Goal: Check status: Check status

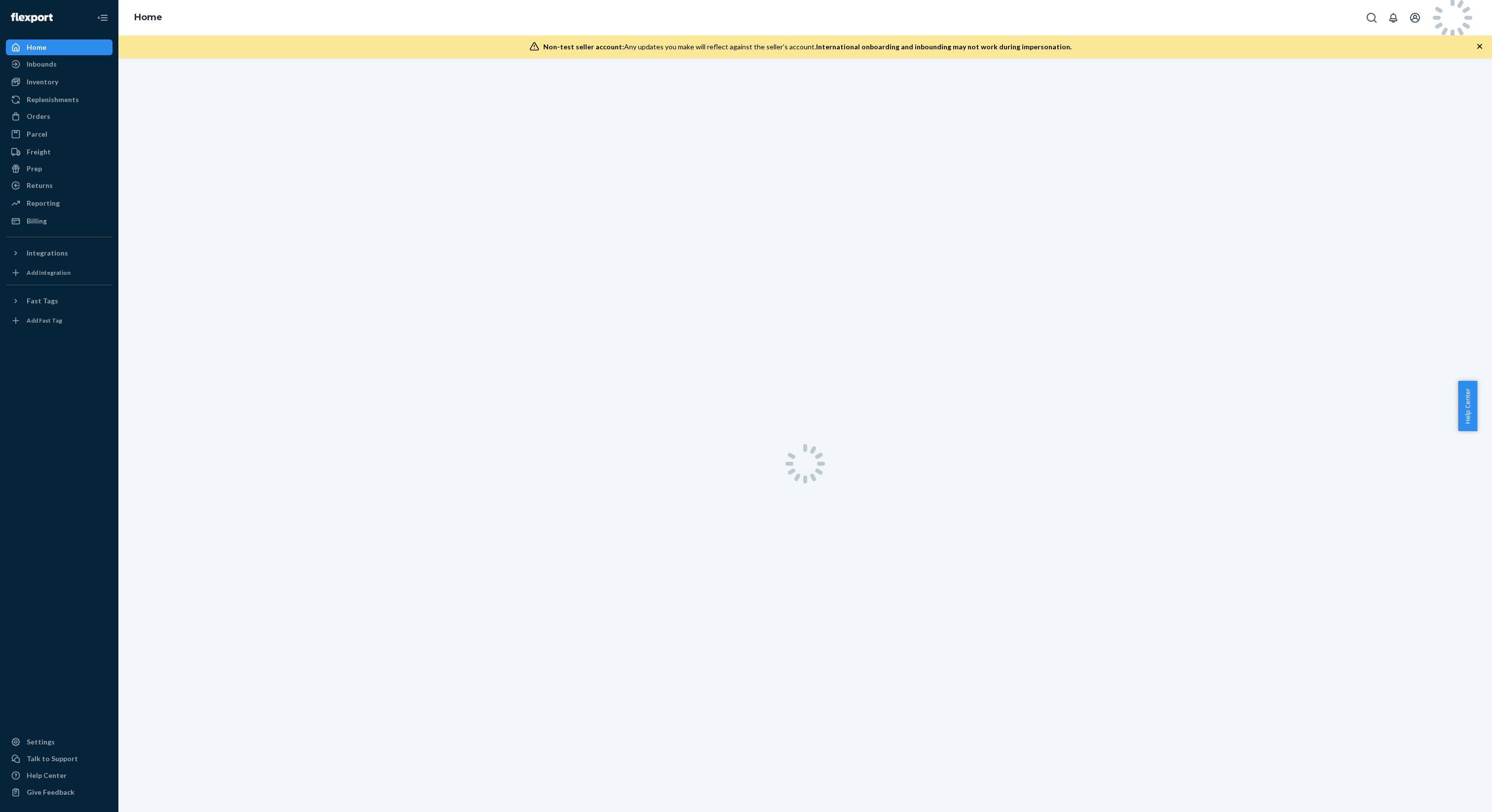
click at [1424, 41] on div "Non-test seller account: Any updates you make will reflect against the seller's…" at bounding box center [805, 46] width 1374 height 22
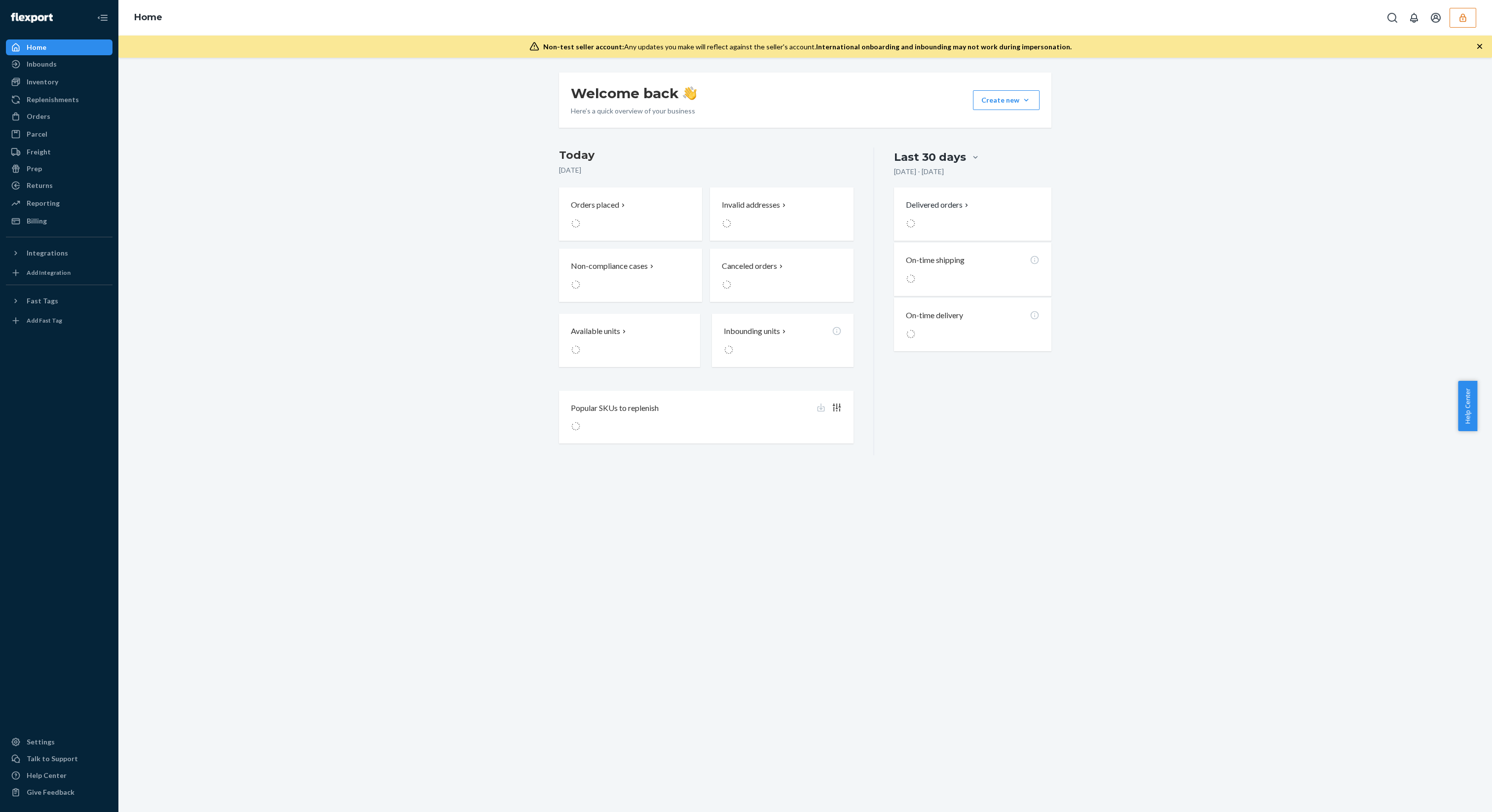
click at [1457, 13] on button "button" at bounding box center [1463, 17] width 27 height 20
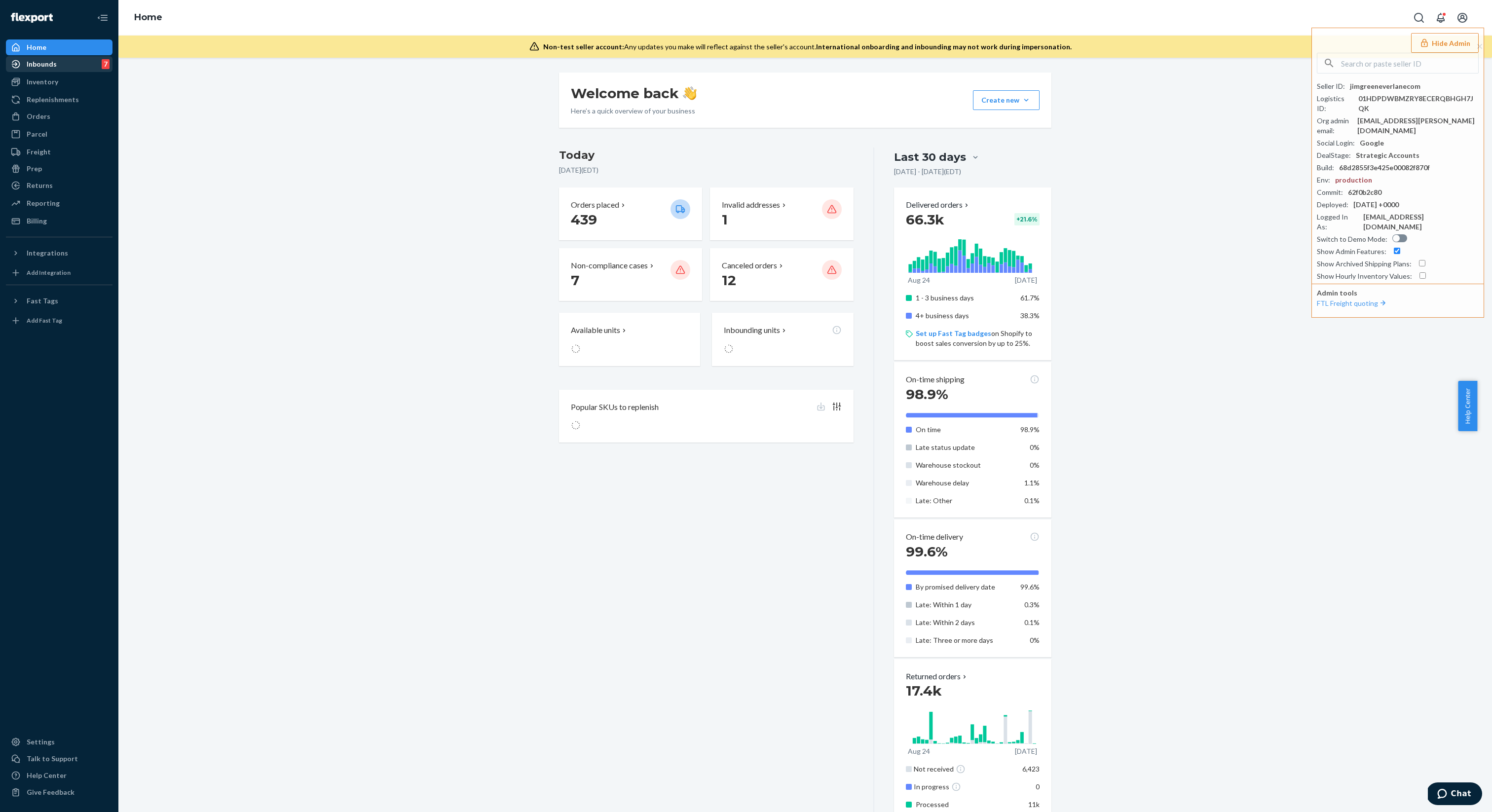
click at [54, 69] on div "Inbounds 7" at bounding box center [59, 64] width 105 height 14
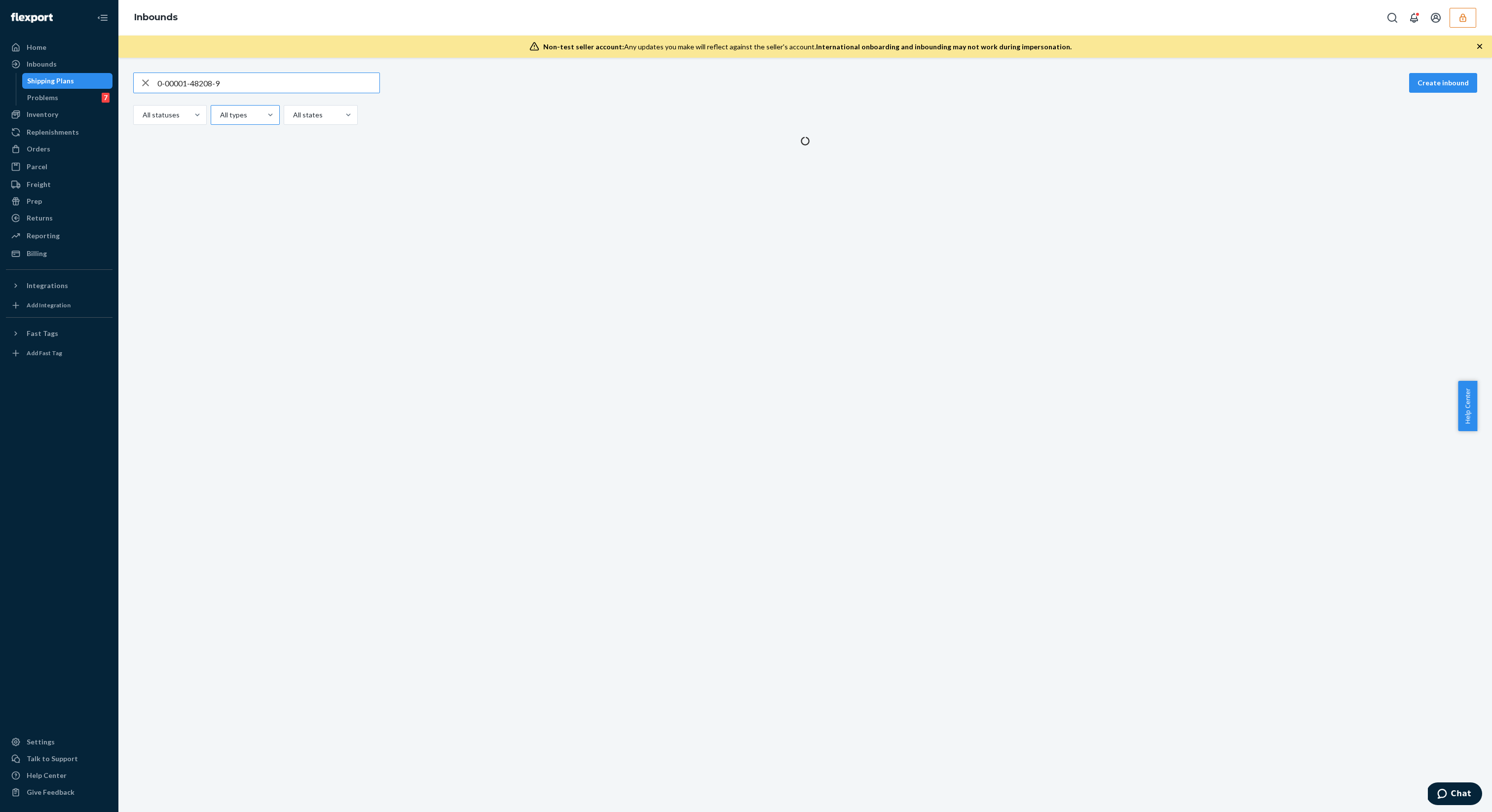
type input "0-00001-48208-9"
click at [35, 112] on div "Inventory" at bounding box center [42, 114] width 32 height 10
click at [44, 90] on div "Inventory Products Branded Packaging" at bounding box center [59, 99] width 106 height 49
click at [53, 135] on div "Replenishments" at bounding box center [53, 132] width 52 height 10
click at [57, 143] on ul "Home Inbounds 7 Shipping Plans Problems 7 Inventory Products Branded Packaging …" at bounding box center [59, 134] width 106 height 190
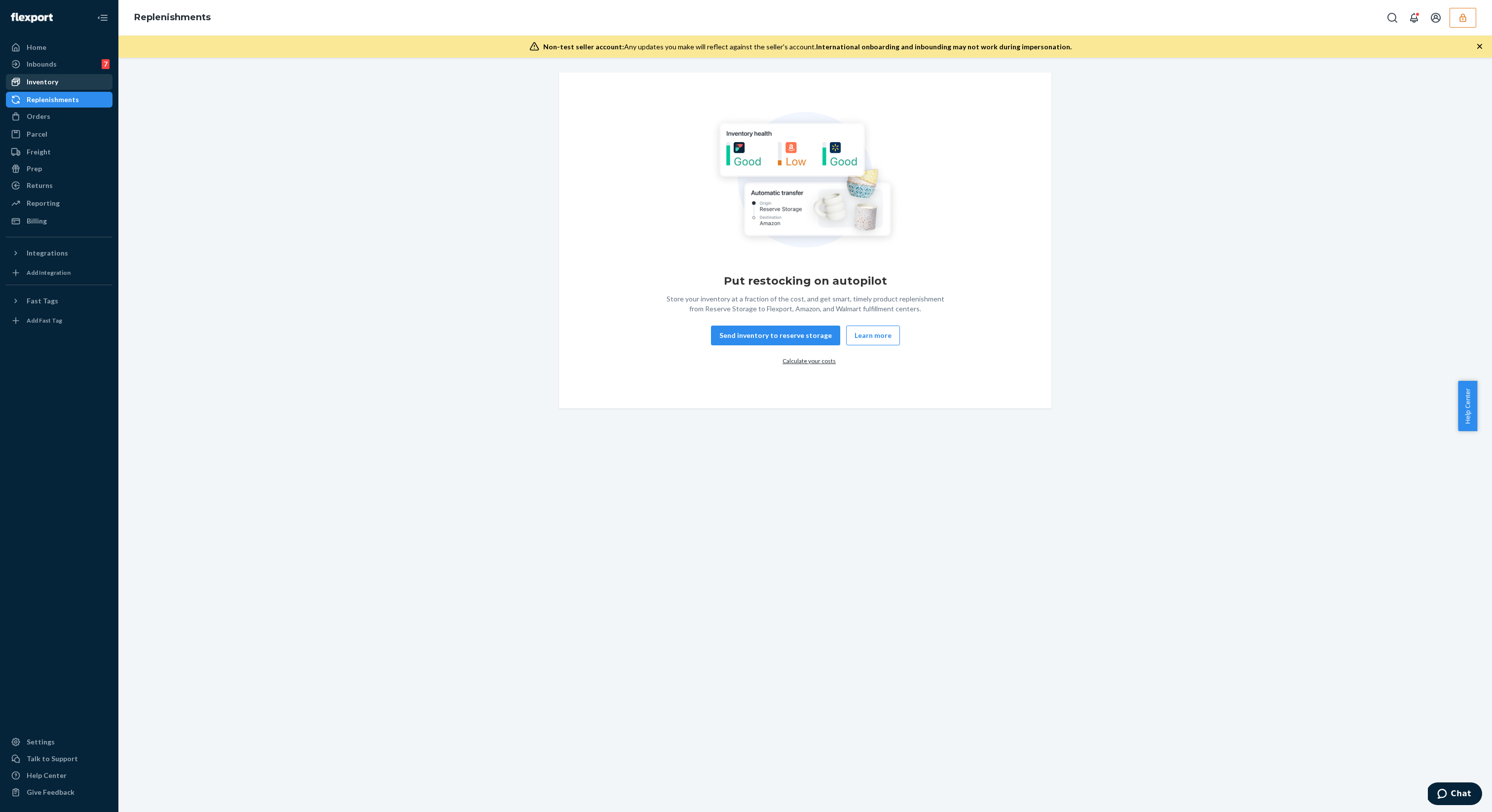
click at [77, 84] on div "Inventory" at bounding box center [59, 81] width 105 height 14
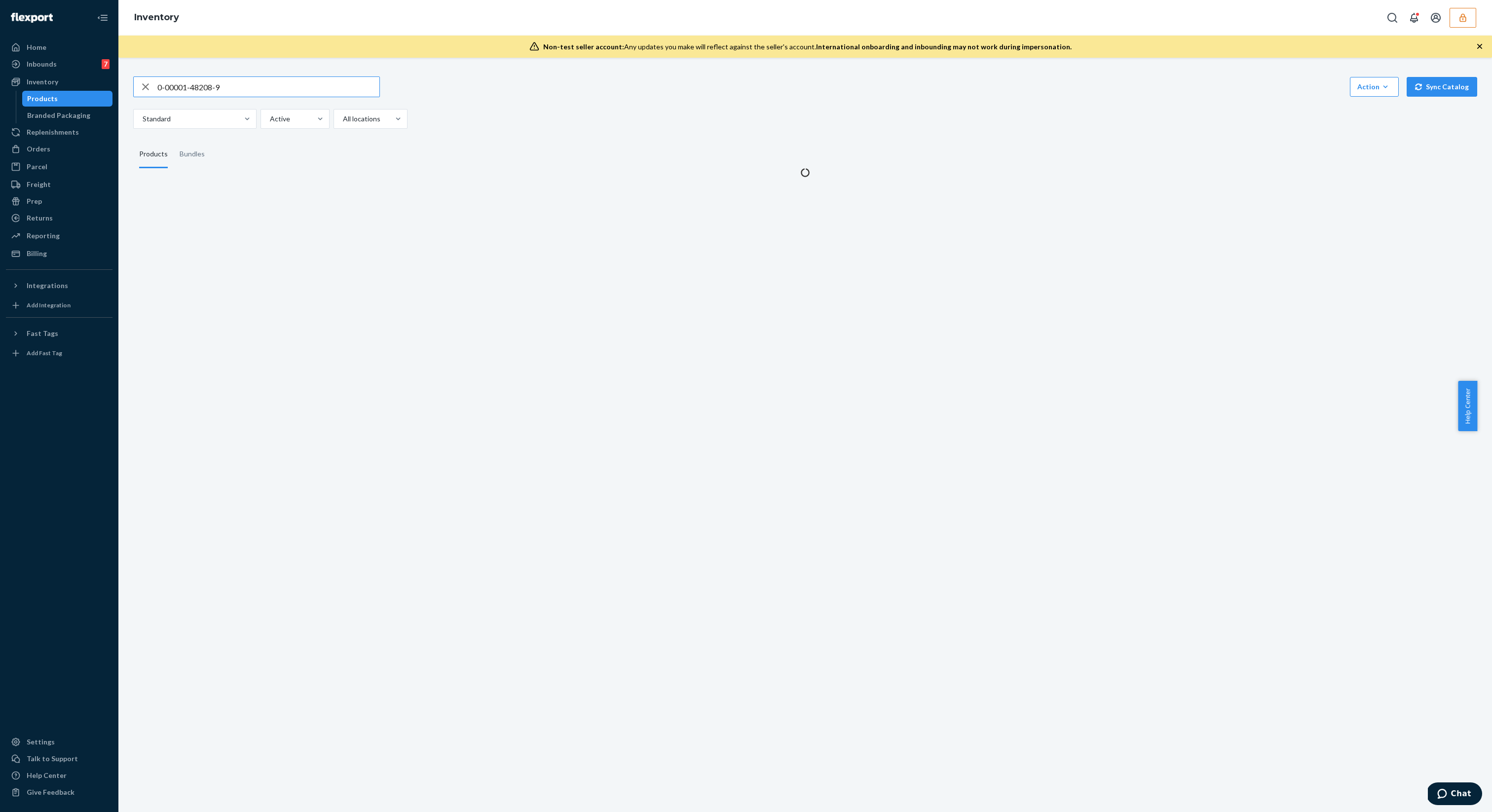
type input "0-00001-48208-9"
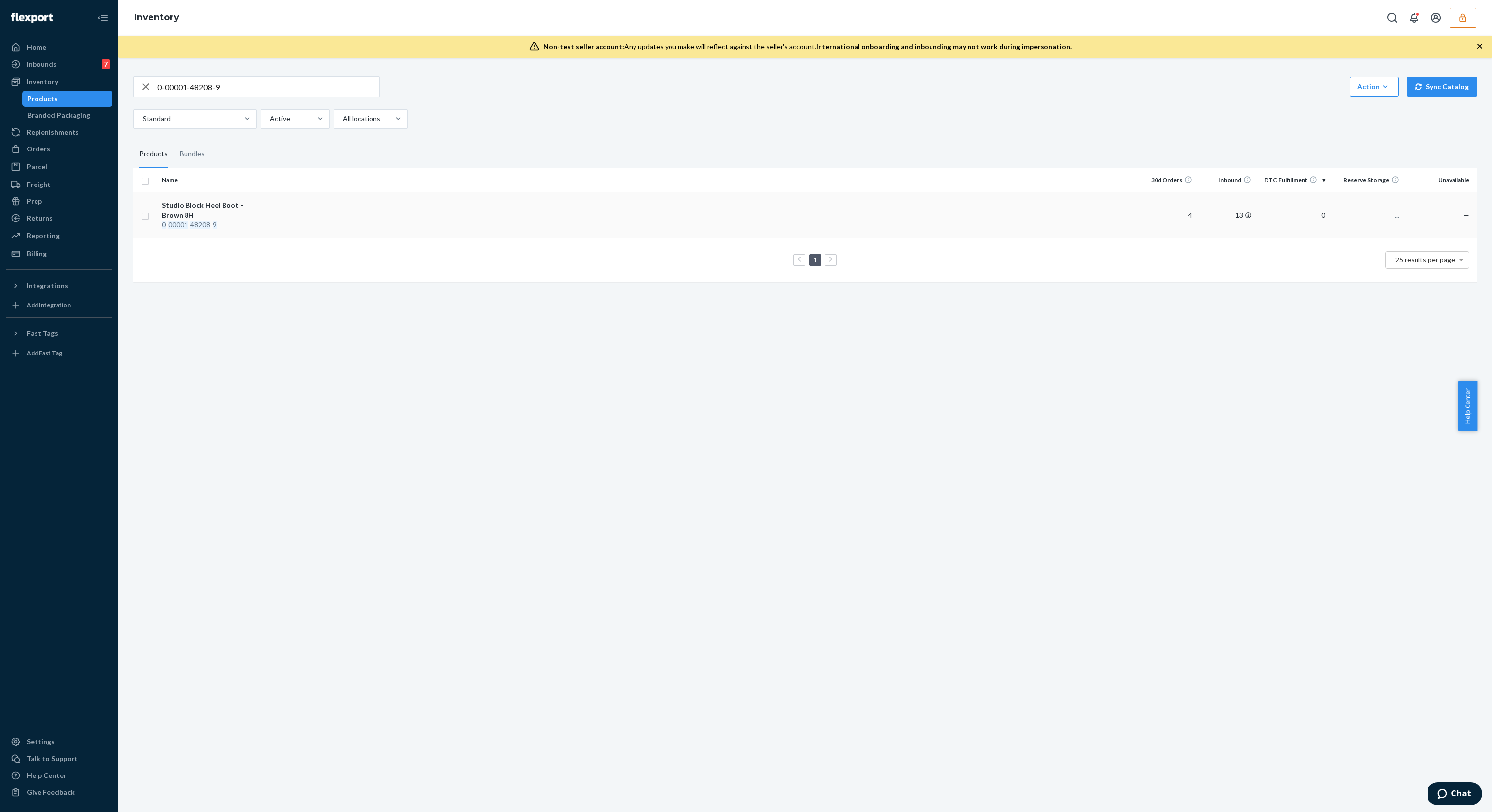
click at [286, 215] on td at bounding box center [702, 215] width 868 height 46
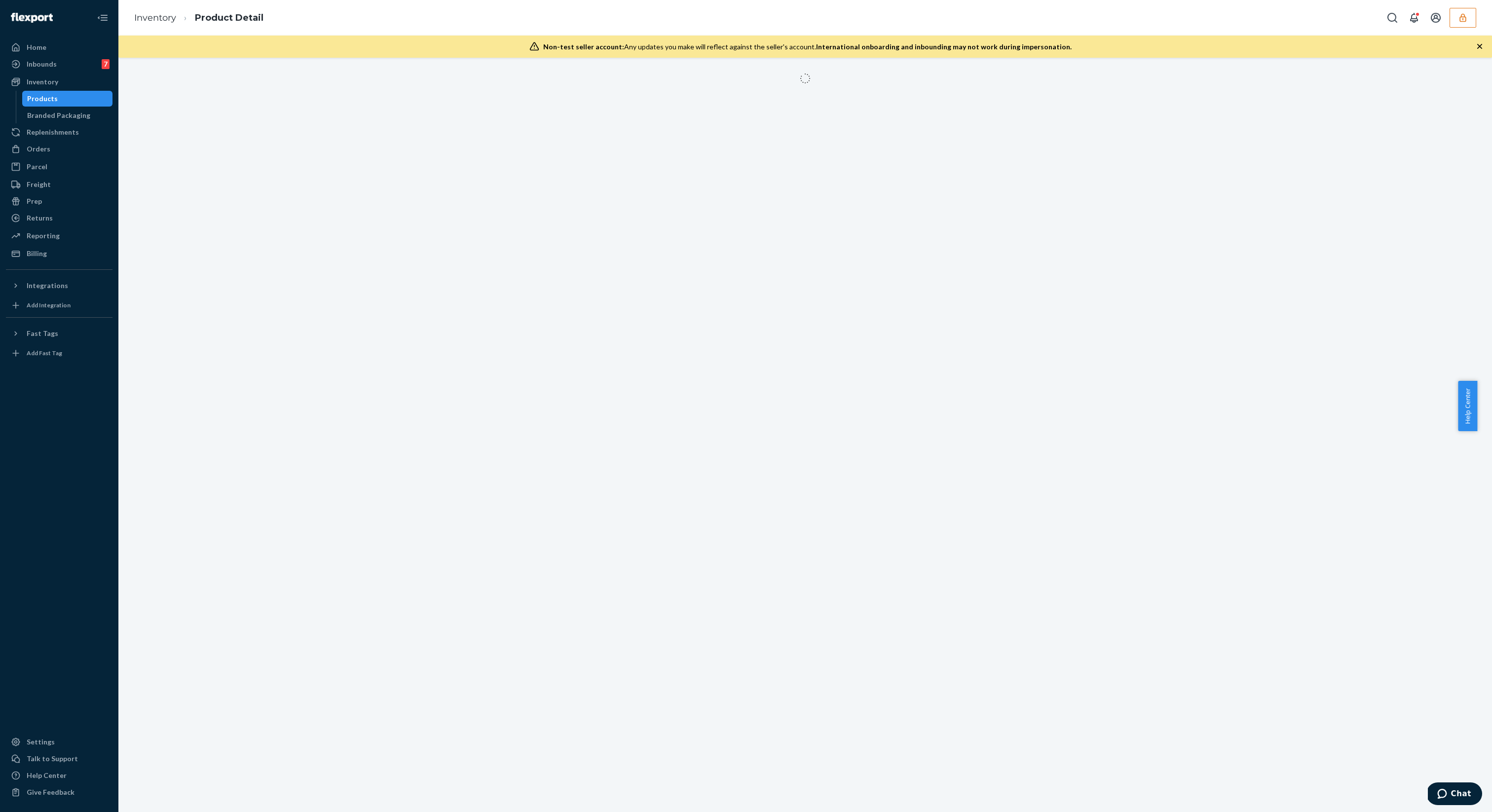
click at [860, 251] on div at bounding box center [805, 434] width 1374 height 754
click at [1476, 49] on icon "button" at bounding box center [1479, 46] width 10 height 10
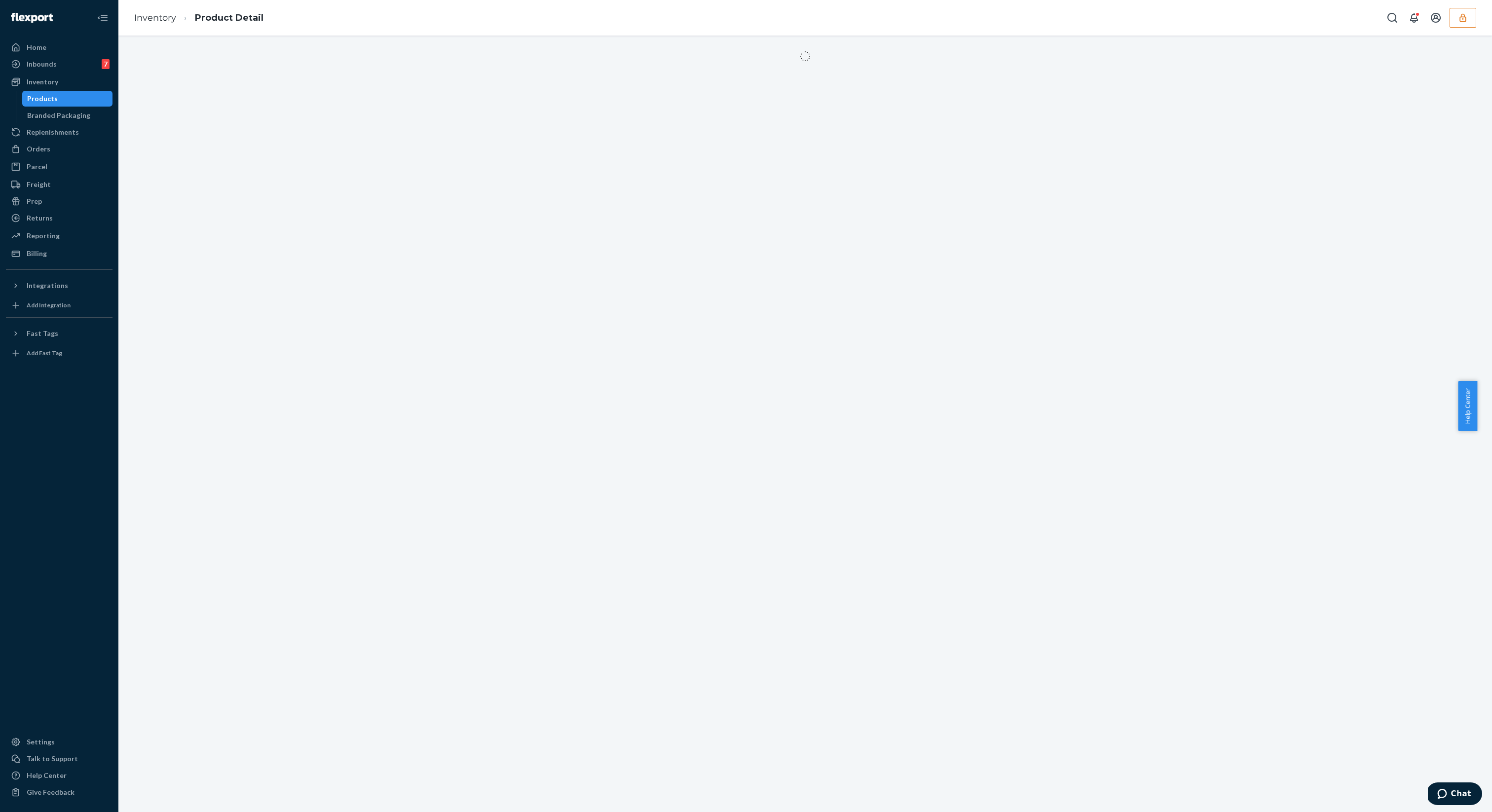
click at [1134, 204] on div at bounding box center [805, 423] width 1374 height 776
click at [406, 197] on div at bounding box center [805, 423] width 1374 height 776
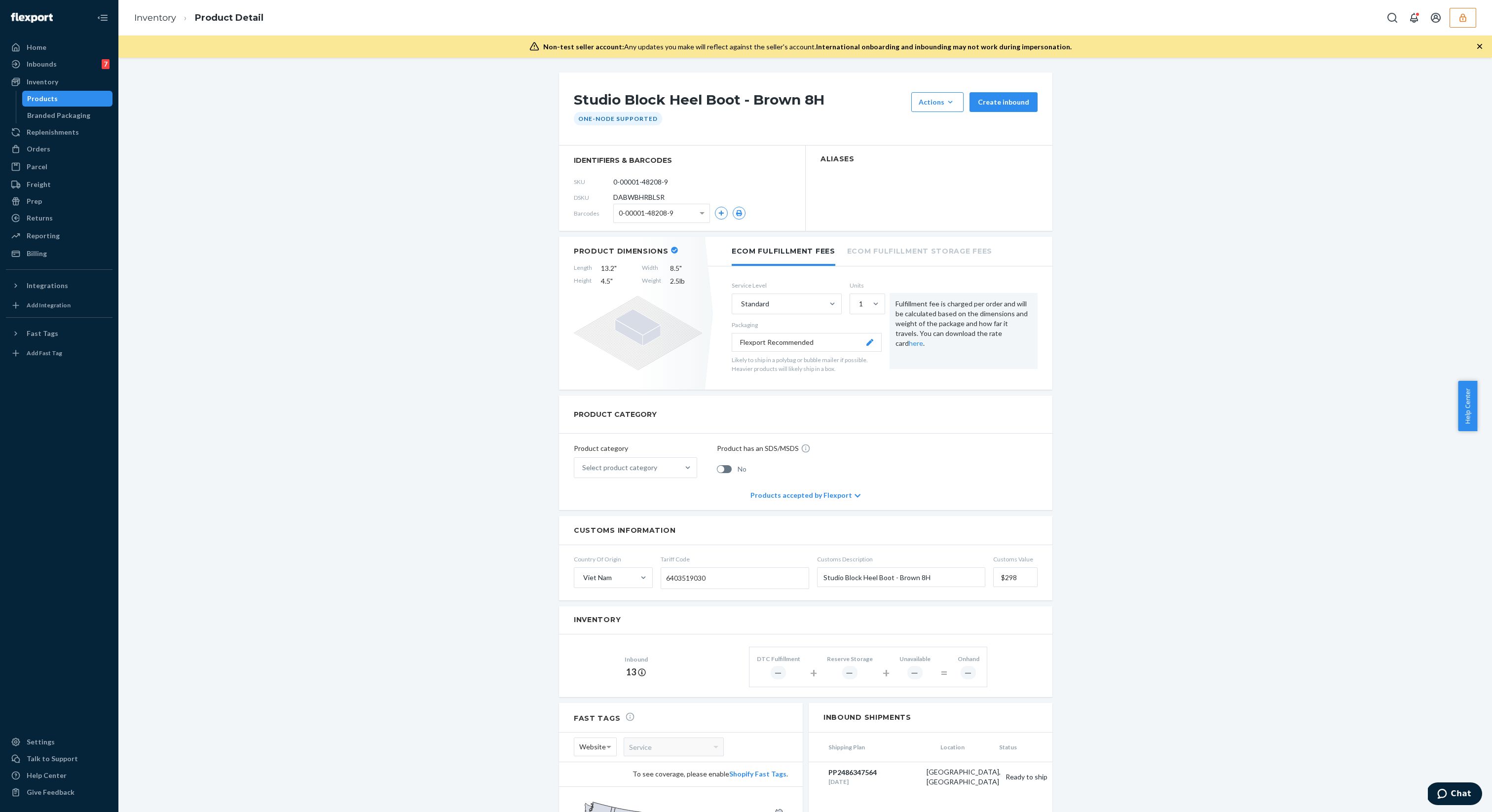
click at [642, 196] on span "DABWBHRBLSR" at bounding box center [639, 197] width 51 height 10
copy span "DABWBHRBLSR"
click at [642, 272] on span "Width" at bounding box center [651, 268] width 19 height 10
click at [77, 61] on div "Inbounds 7" at bounding box center [59, 64] width 105 height 14
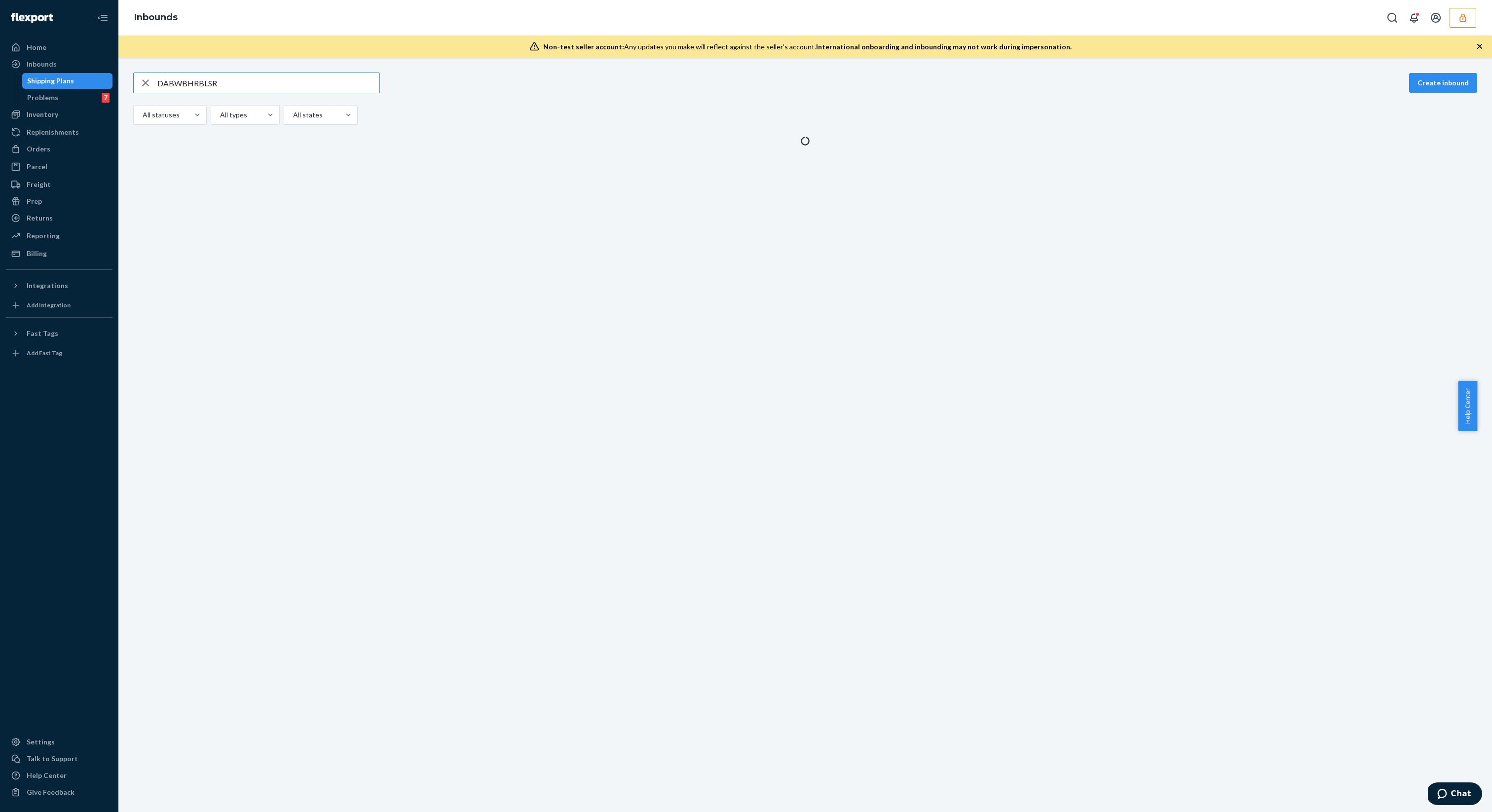
type input "DABWBHRBLSR"
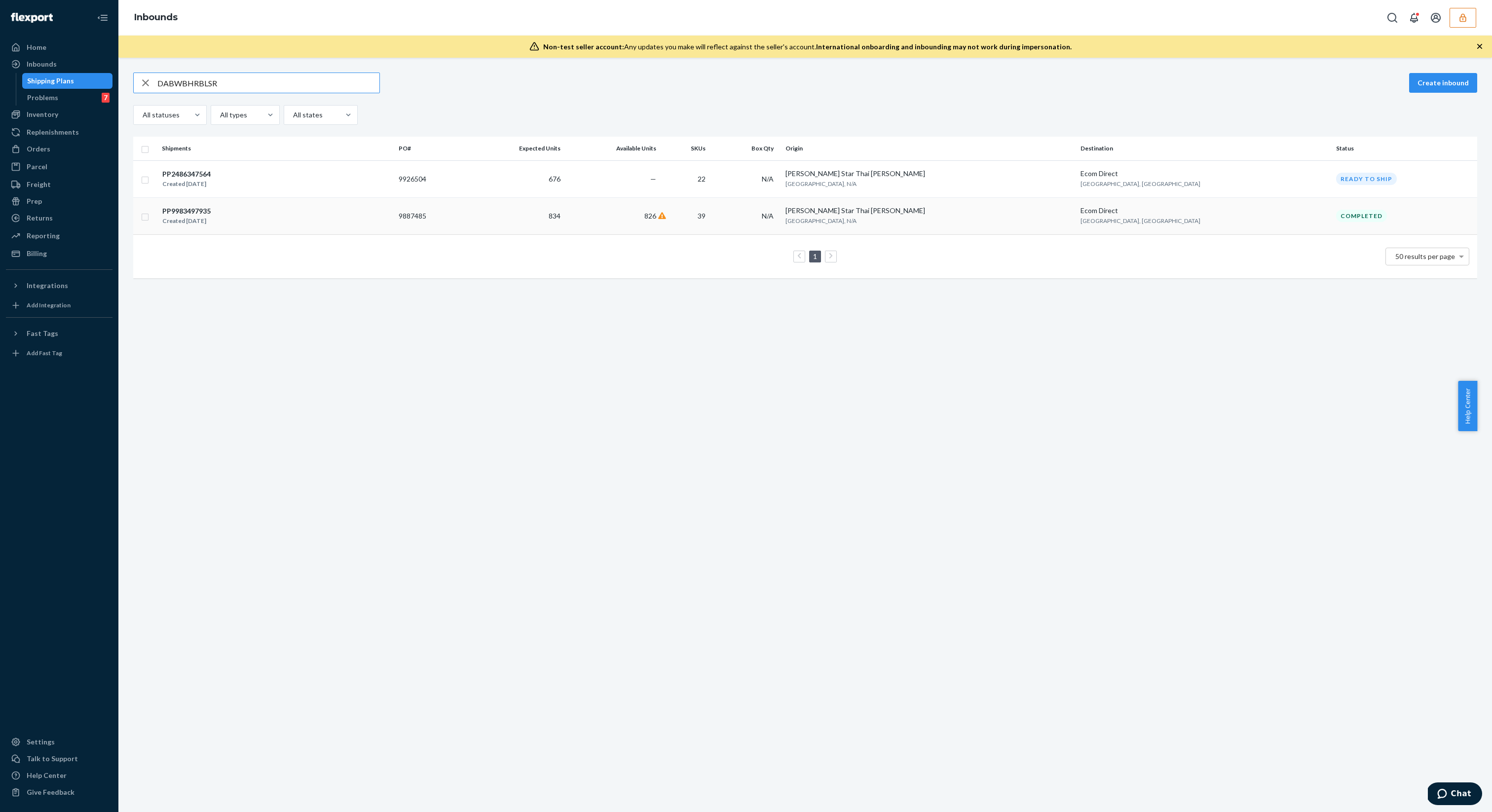
type input "DABWBHRBLSR"
click at [395, 212] on td "PP9983497935 Created [DATE]" at bounding box center [276, 216] width 237 height 37
click at [447, 212] on div "DABWBHRBLSR Create inbound All statuses All types All states Shipments PO# Expe…" at bounding box center [805, 434] width 1374 height 754
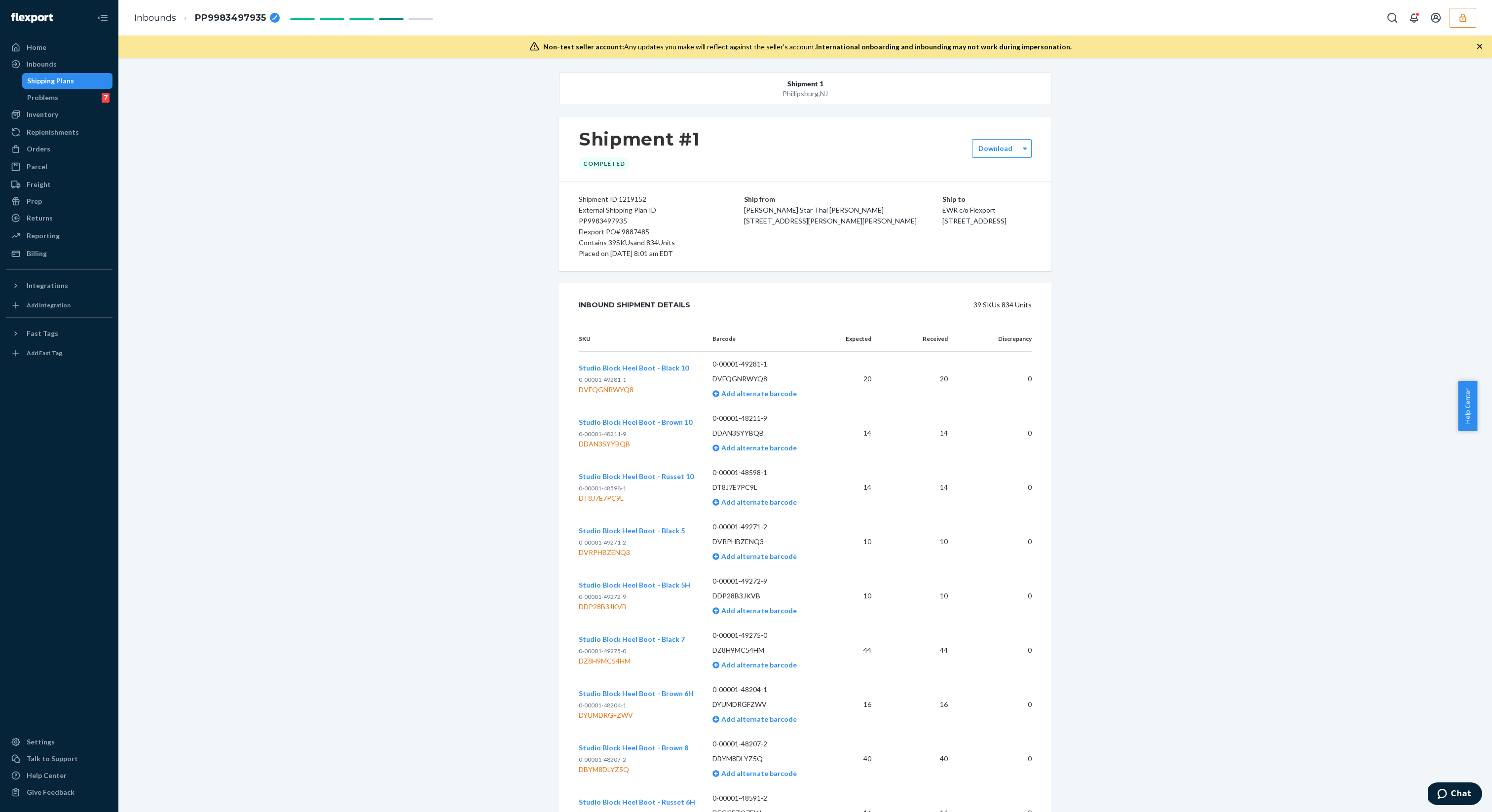
click at [597, 227] on div "Flexport PO# 9887485" at bounding box center [641, 232] width 125 height 11
click at [596, 222] on div "External Shipping Plan ID PP9983497935" at bounding box center [641, 215] width 125 height 22
click at [650, 232] on div "Flexport PO# 9887485" at bounding box center [641, 232] width 125 height 11
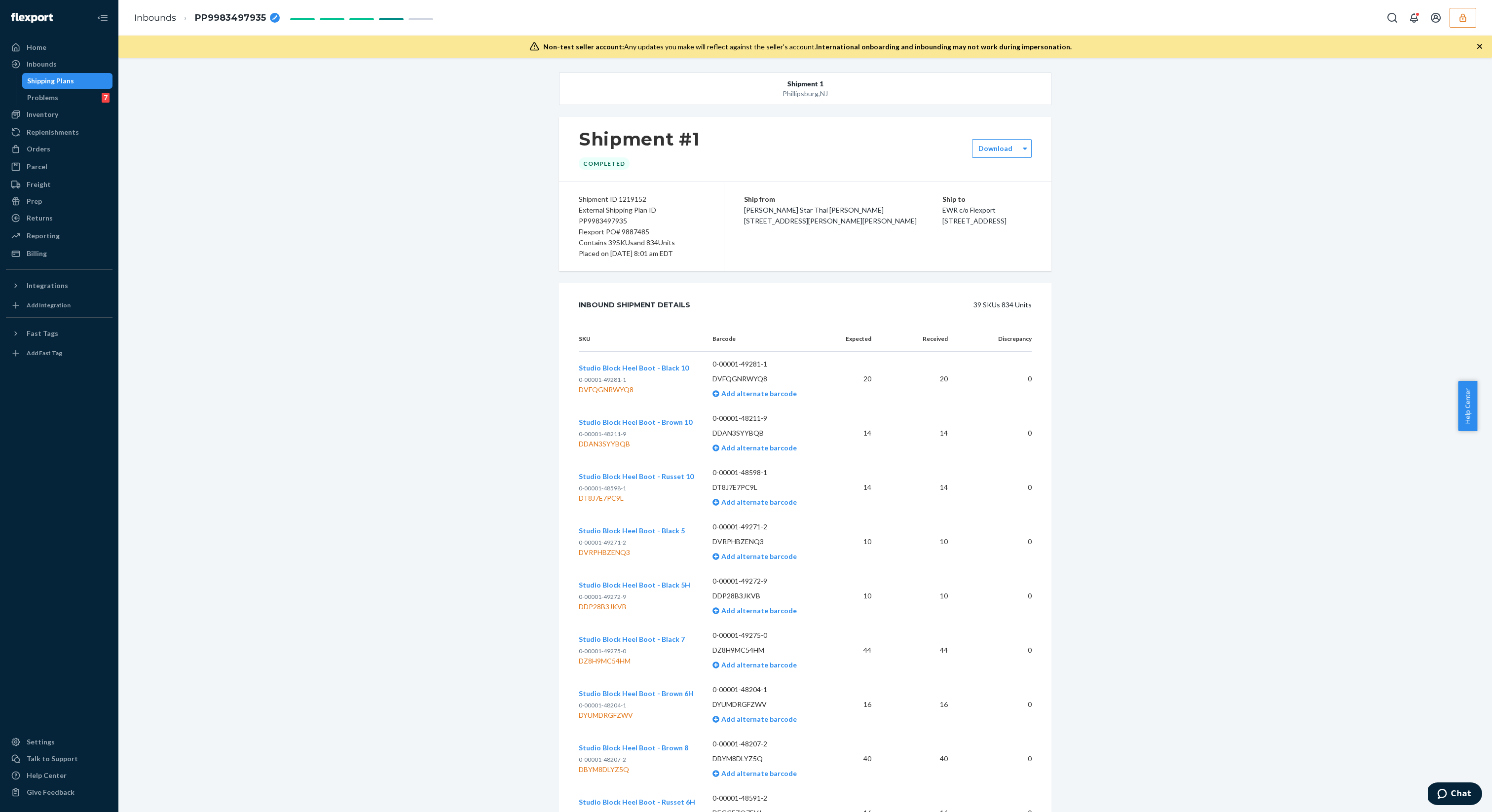
click at [614, 225] on div "External Shipping Plan ID PP9983497935" at bounding box center [641, 215] width 125 height 22
click at [612, 223] on div "External Shipping Plan ID PP9983497935" at bounding box center [641, 215] width 125 height 22
click at [608, 219] on div "External Shipping Plan ID PP9983497935" at bounding box center [641, 215] width 125 height 22
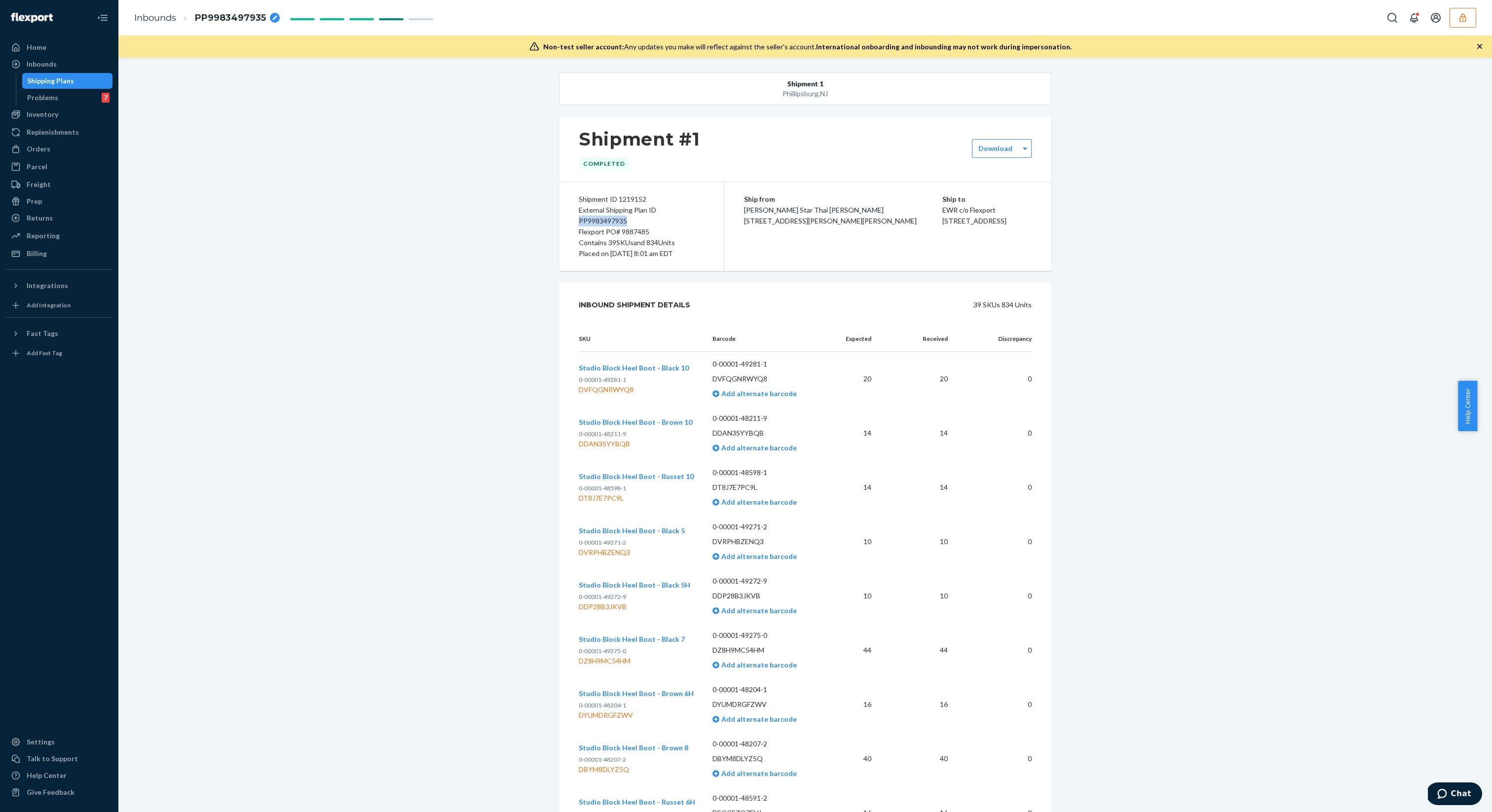
copy div "PP9983497935"
drag, startPoint x: 643, startPoint y: 232, endPoint x: 570, endPoint y: 224, distance: 73.4
click at [570, 224] on div "Shipment ID 1219152 External Shipping Plan ID PP9983497935 Flexport PO# 9887485…" at bounding box center [641, 226] width 165 height 88
copy div "PP9983497935 Flexport PO# 9887485"
